Goal: Task Accomplishment & Management: Complete application form

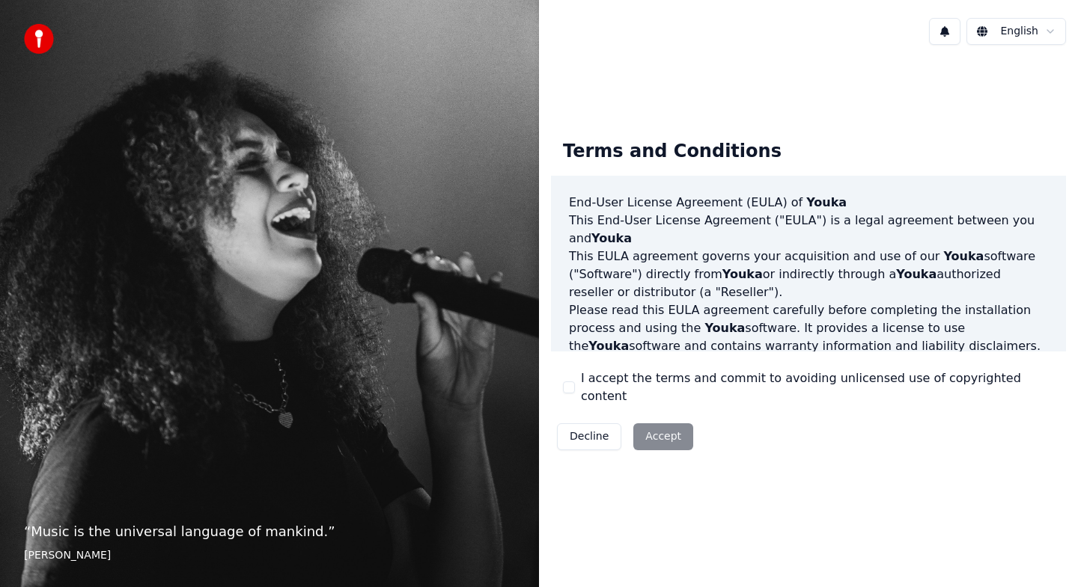
click at [566, 391] on button "I accept the terms and commit to avoiding unlicensed use of copyrighted content" at bounding box center [569, 388] width 12 height 12
click at [676, 424] on button "Accept" at bounding box center [663, 437] width 60 height 27
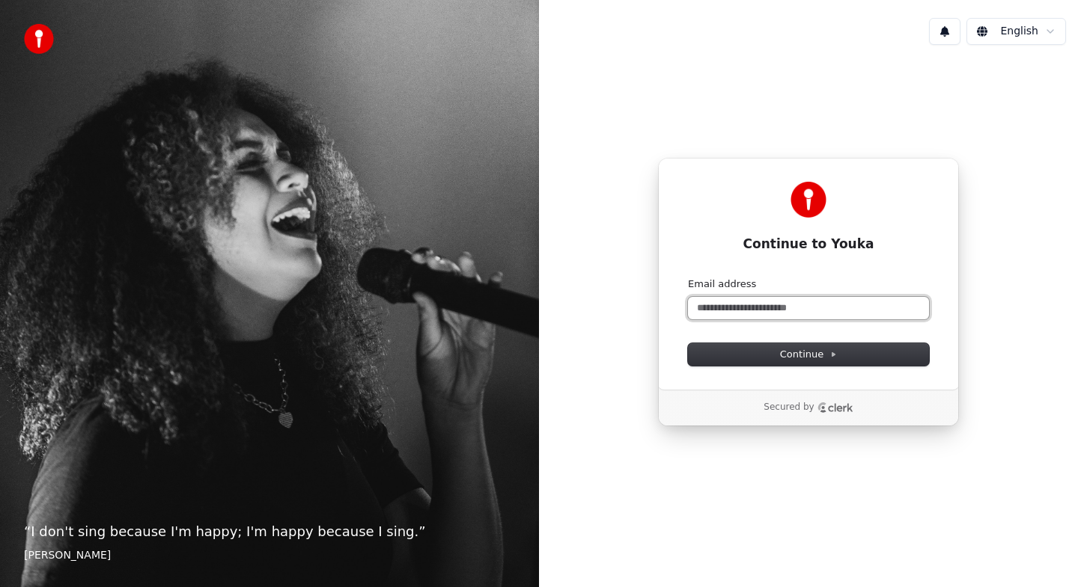
click at [724, 309] on input "Email address" at bounding box center [808, 308] width 241 height 22
click at [688, 278] on button "submit" at bounding box center [688, 278] width 0 height 0
type input "**********"
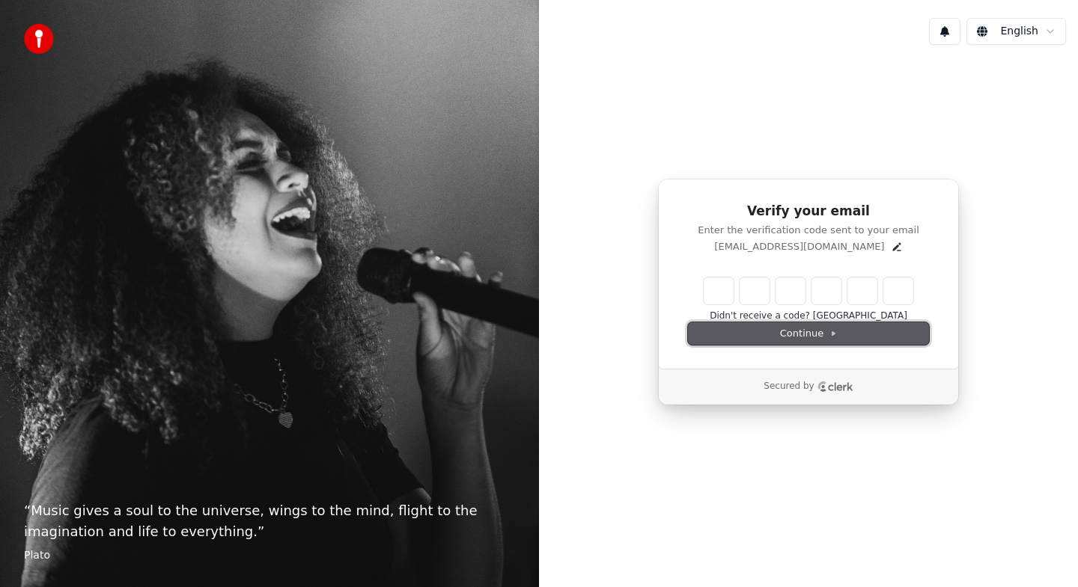
click at [818, 332] on span "Continue" at bounding box center [808, 333] width 57 height 13
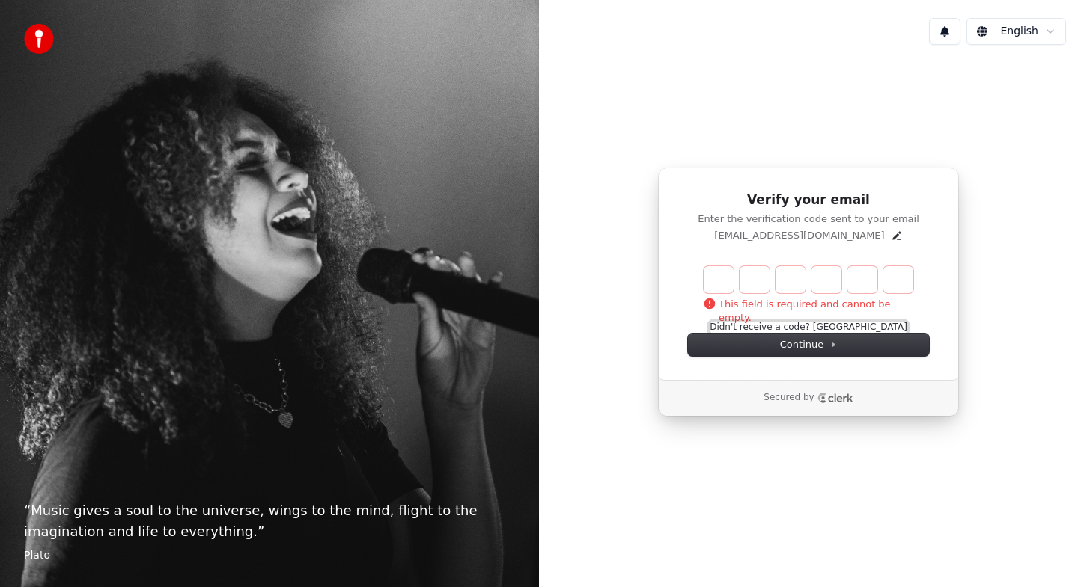
click at [864, 326] on button "Didn't receive a code? [GEOGRAPHIC_DATA]" at bounding box center [808, 328] width 198 height 12
